Goal: Information Seeking & Learning: Find specific fact

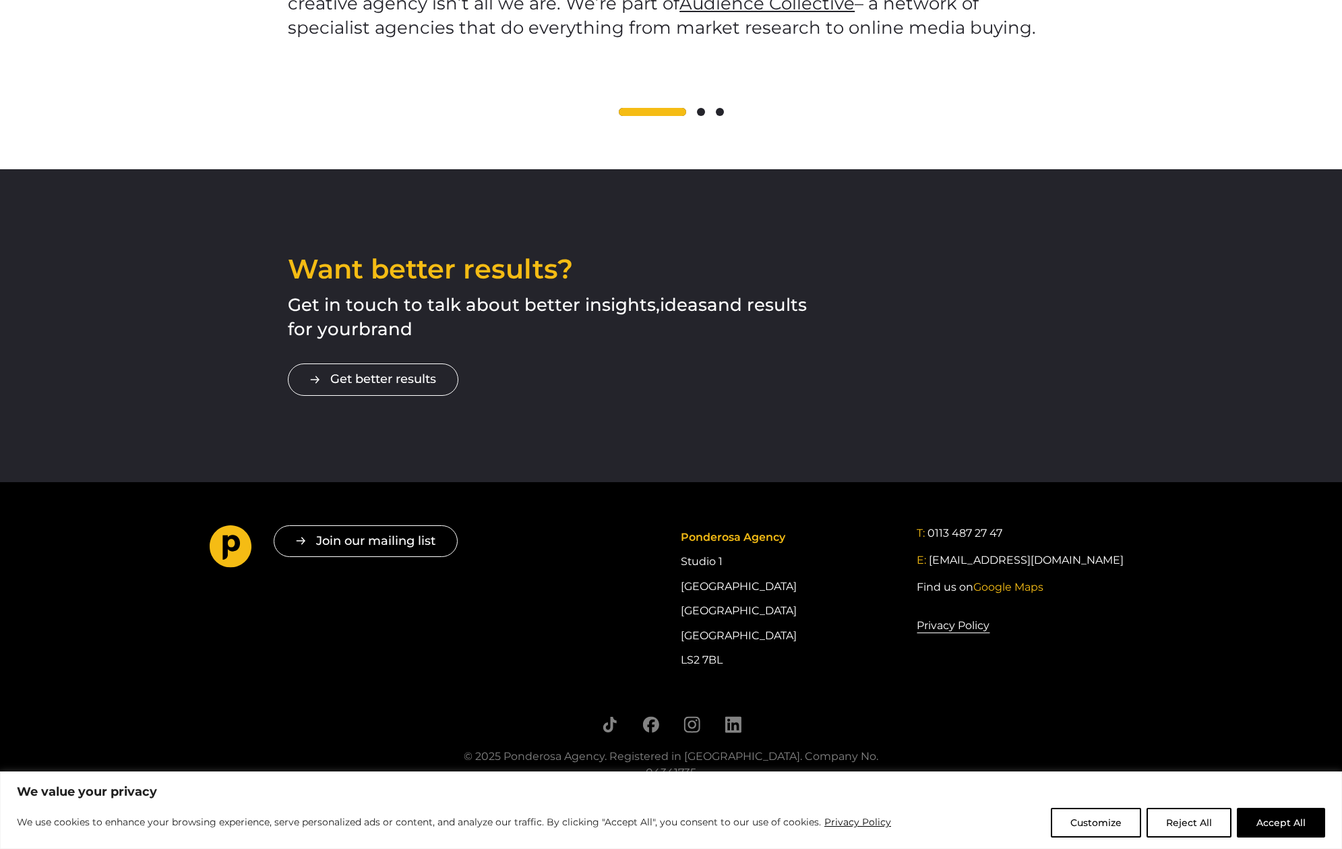
scroll to position [2201, 0]
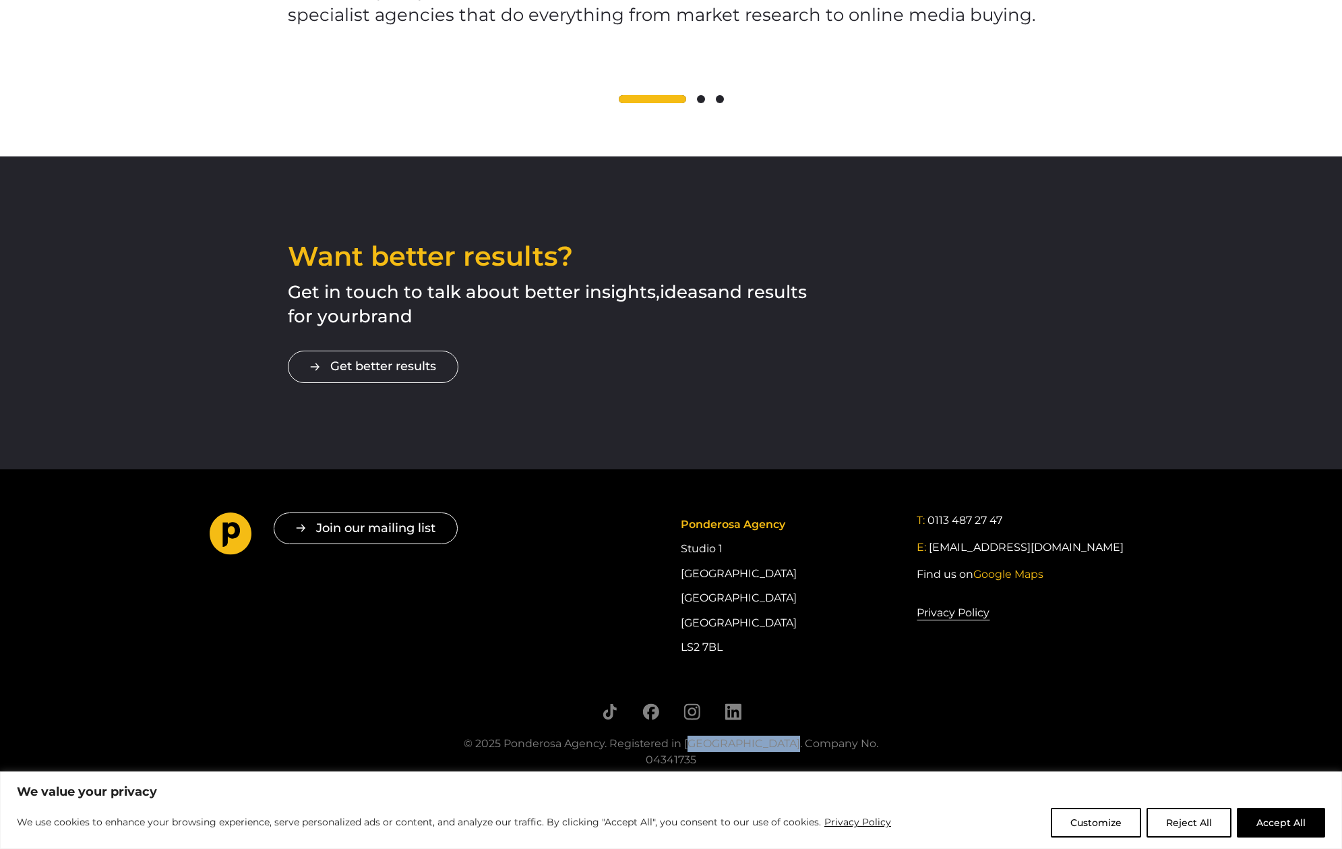
drag, startPoint x: 514, startPoint y: 721, endPoint x: 612, endPoint y: 719, distance: 97.8
click at [612, 736] on div "© 2025 Ponderosa Agency. Registered in [GEOGRAPHIC_DATA]. Company No. 04341735" at bounding box center [672, 752] width 452 height 32
copy div "Ponderosa Agency"
click at [941, 604] on link "Privacy Policy" at bounding box center [953, 613] width 73 height 18
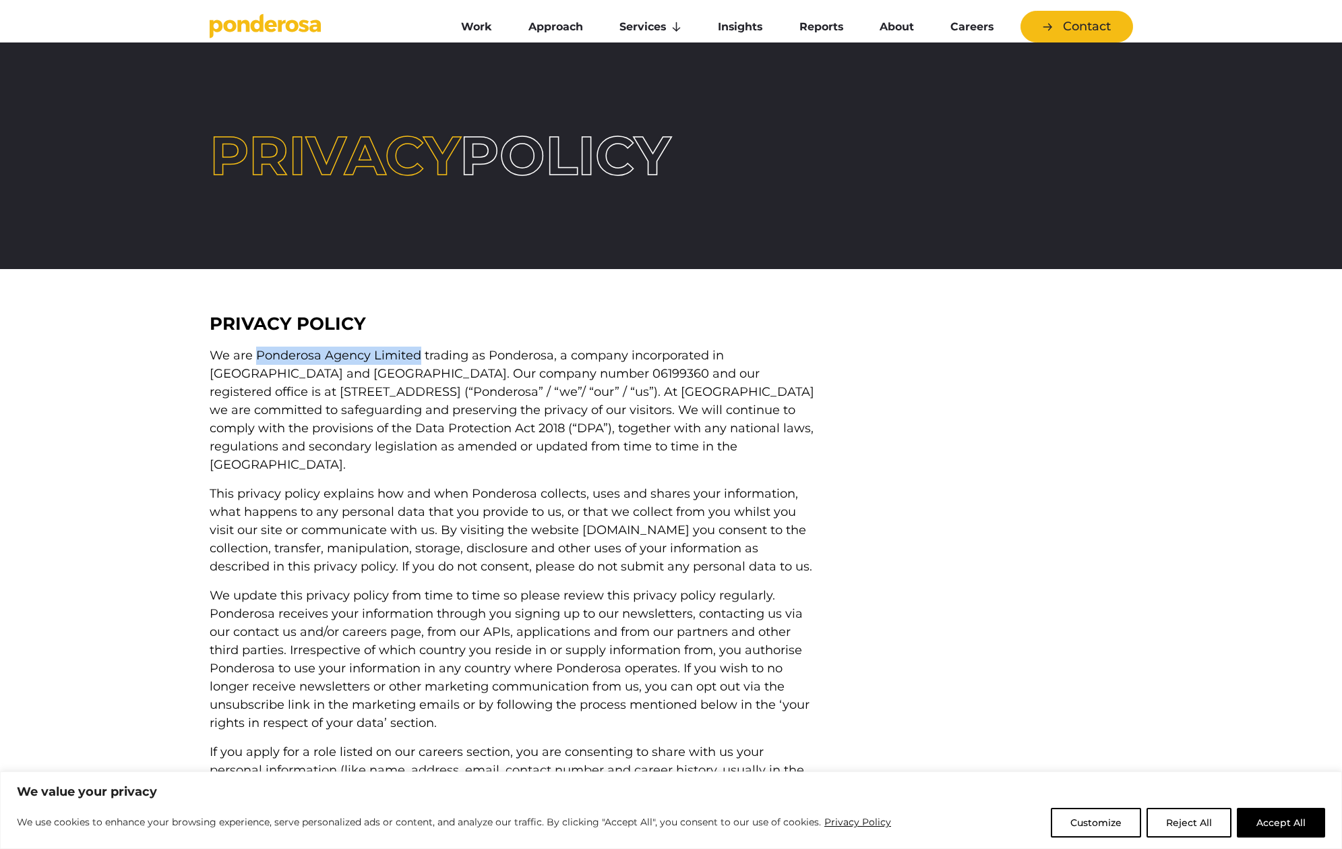
drag, startPoint x: 256, startPoint y: 411, endPoint x: 417, endPoint y: 415, distance: 161.2
click at [417, 415] on span "We are Ponderosa Agency Limited trading as Ponderosa, a company incorporated in…" at bounding box center [512, 410] width 605 height 124
copy span "Ponderosa Agency Limited"
